Goal: Transaction & Acquisition: Purchase product/service

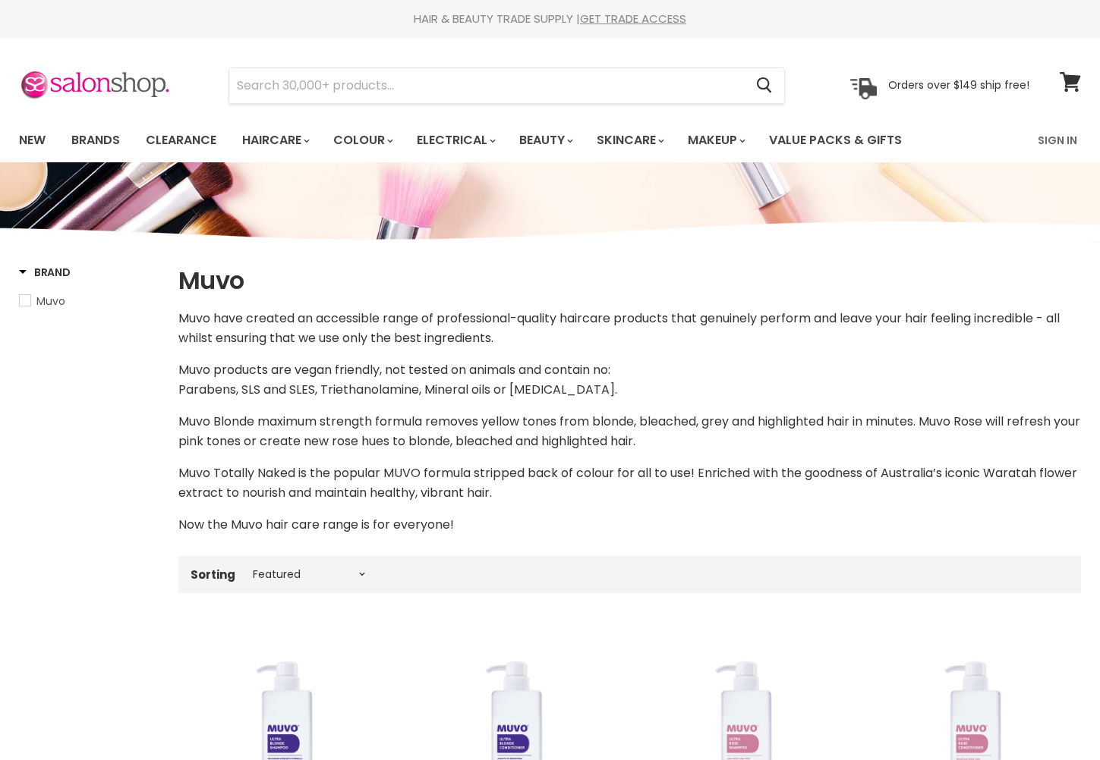
select select "manual"
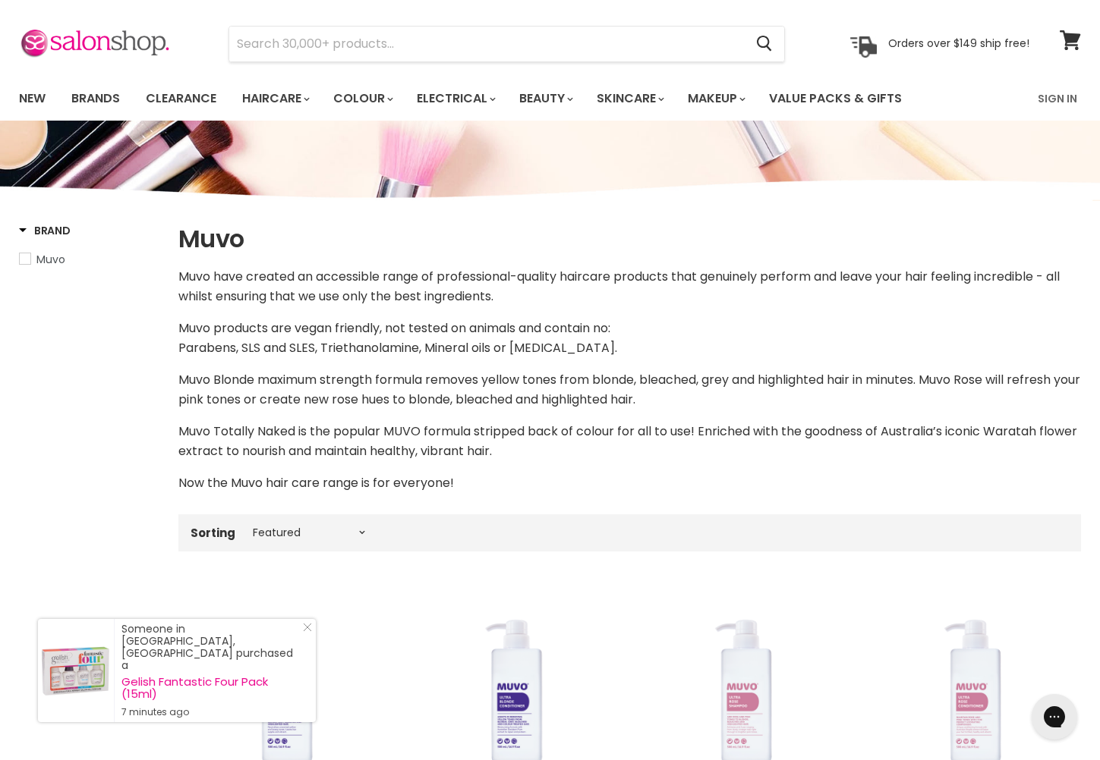
scroll to position [46, 0]
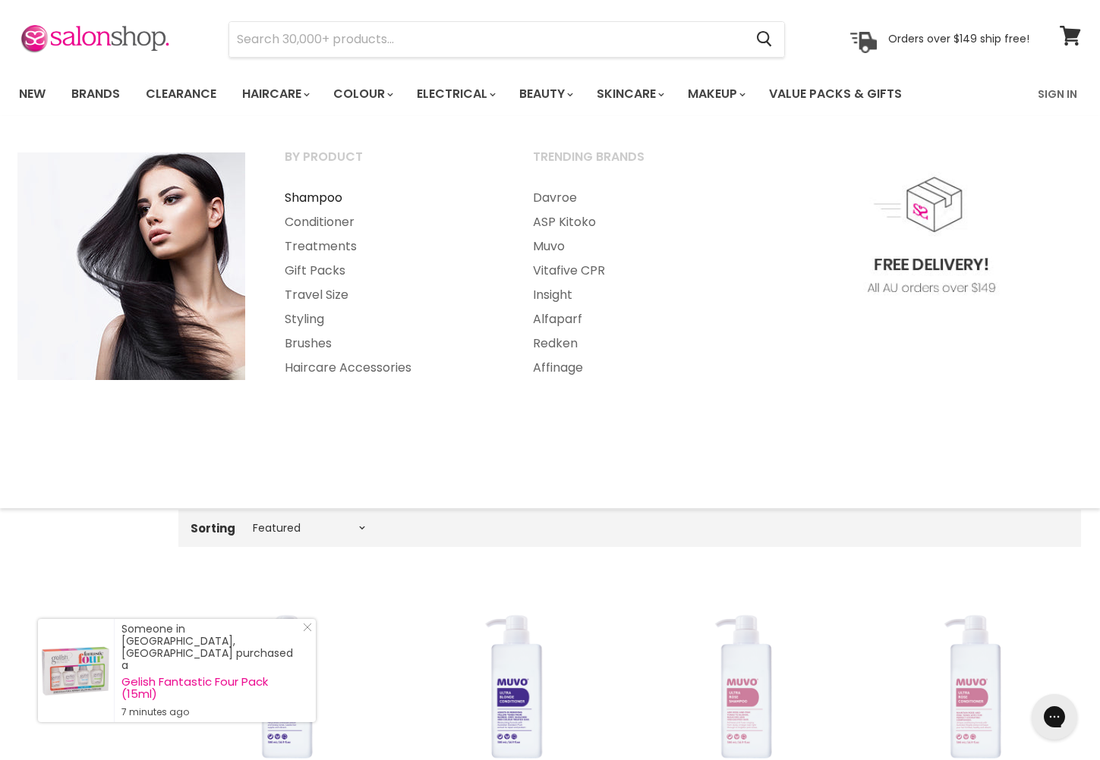
click at [322, 198] on link "Shampoo" at bounding box center [388, 198] width 245 height 24
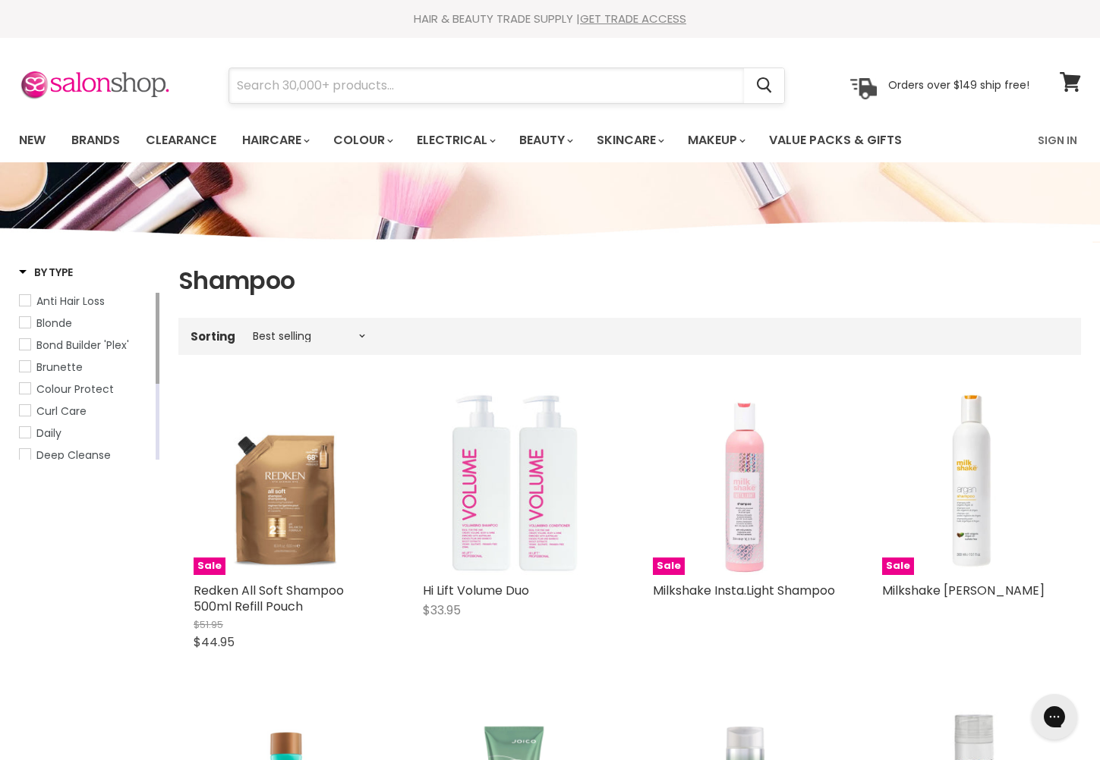
click at [425, 79] on input "Search" at bounding box center [486, 85] width 515 height 35
click at [416, 89] on input "Search" at bounding box center [486, 85] width 515 height 35
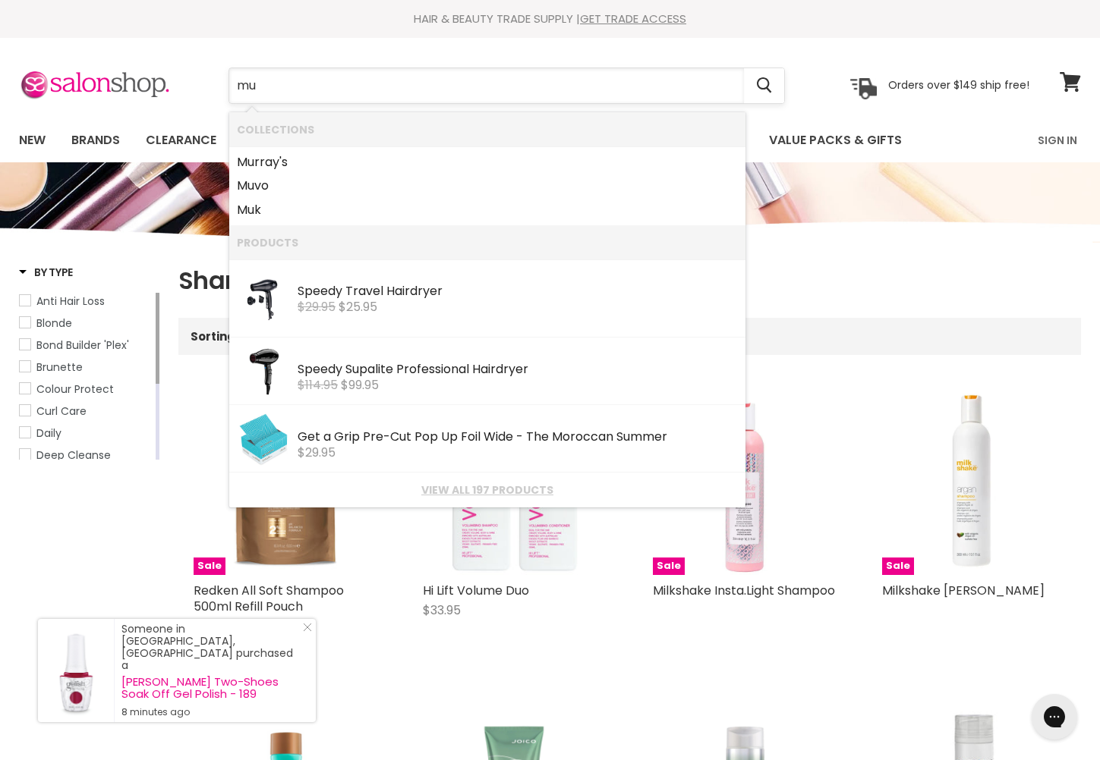
type input "muv"
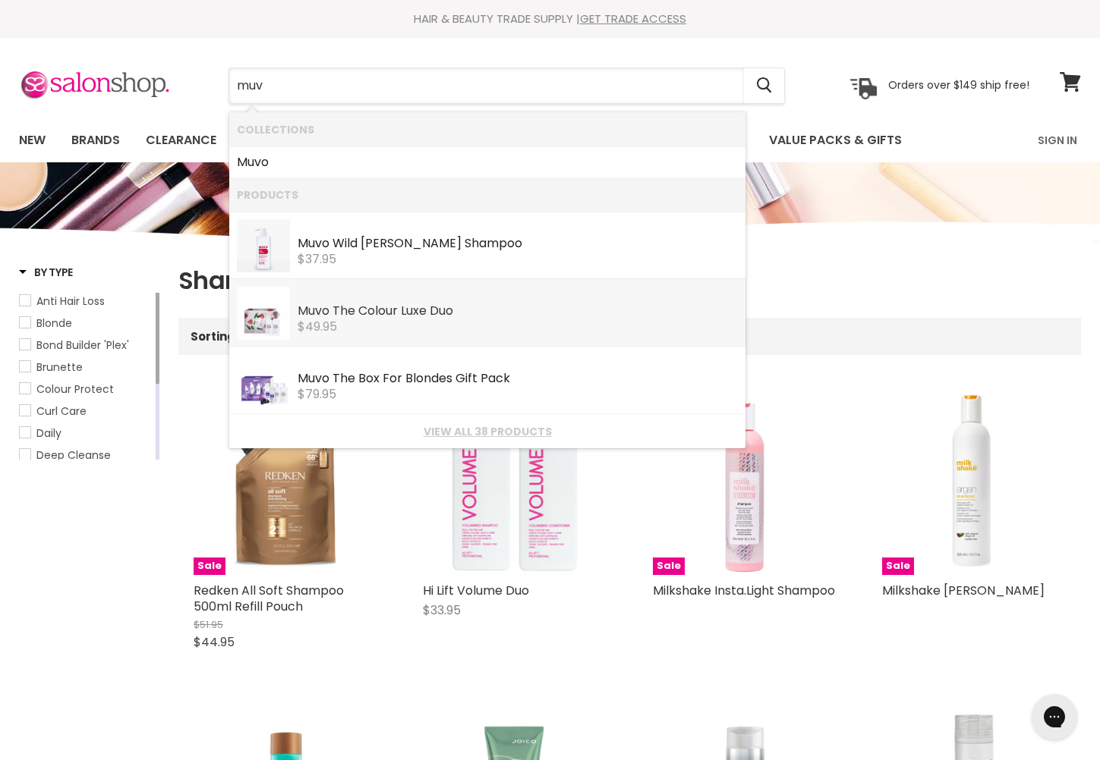
click at [348, 315] on div "Muv o The Colour Luxe Duo" at bounding box center [517, 312] width 440 height 16
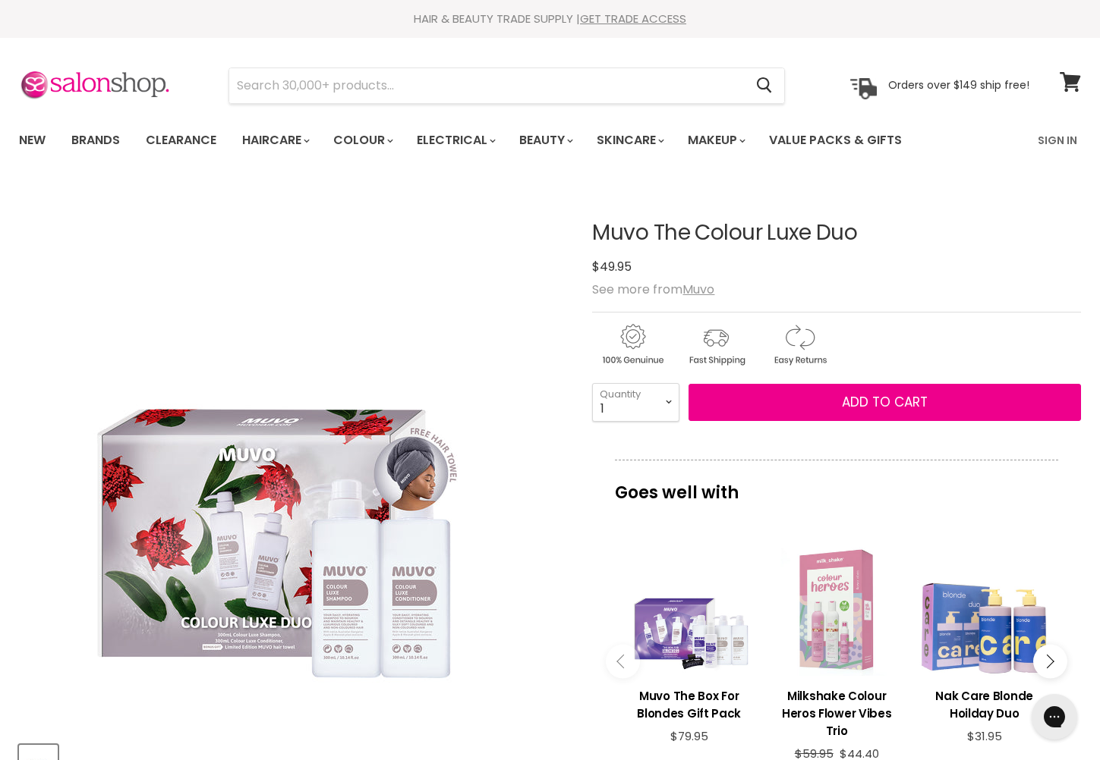
drag, startPoint x: 1099, startPoint y: 238, endPoint x: 1113, endPoint y: 300, distance: 63.1
click at [1099, 300] on html "Skip to content HAIR & BEAUTY TRADE SUPPLY | GET TRADE ACCESS HAIR & BEAUTY TRA…" at bounding box center [550, 380] width 1100 height 760
